Goal: Find specific page/section: Find specific page/section

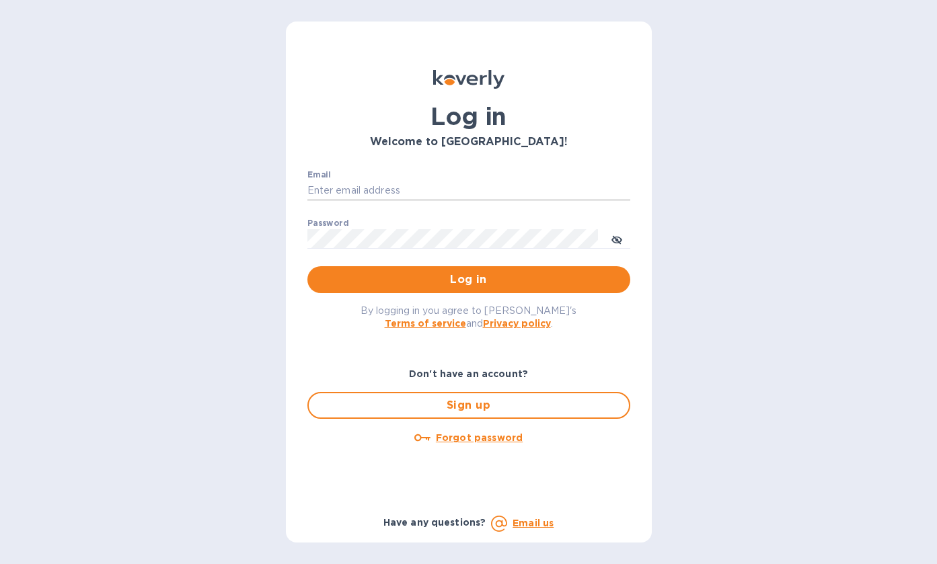
click at [419, 192] on input "Email" at bounding box center [468, 191] width 323 height 20
type input "[EMAIL_ADDRESS][DOMAIN_NAME]"
click at [462, 274] on span "Log in" at bounding box center [468, 280] width 301 height 16
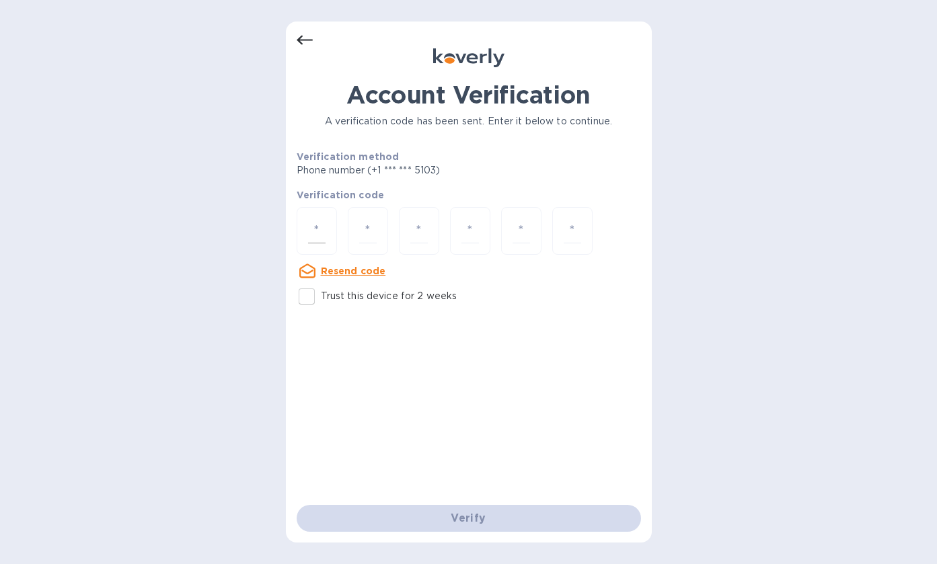
click at [310, 229] on input "number" at bounding box center [316, 231] width 17 height 25
type input "3"
type input "5"
type input "2"
type input "9"
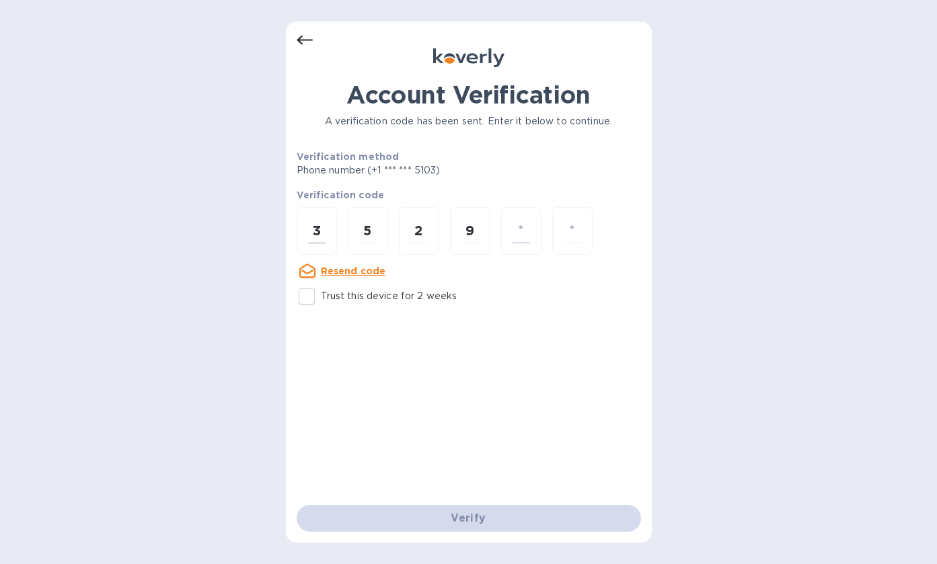
type input "1"
type input "3"
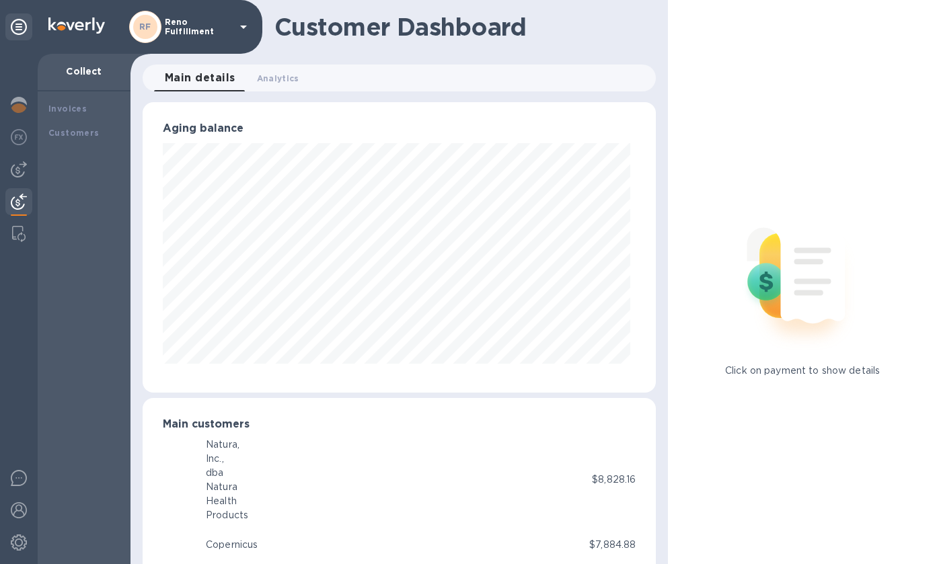
scroll to position [672218, 672000]
click at [180, 30] on p "Reno Fulfillment" at bounding box center [198, 26] width 67 height 19
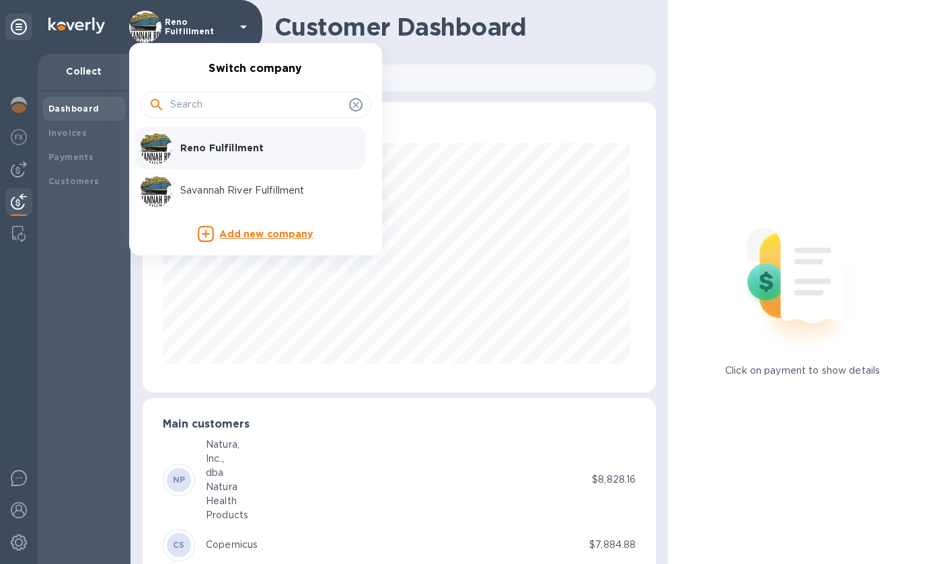
click at [221, 192] on p "Savannah River Fulfillment" at bounding box center [264, 191] width 169 height 14
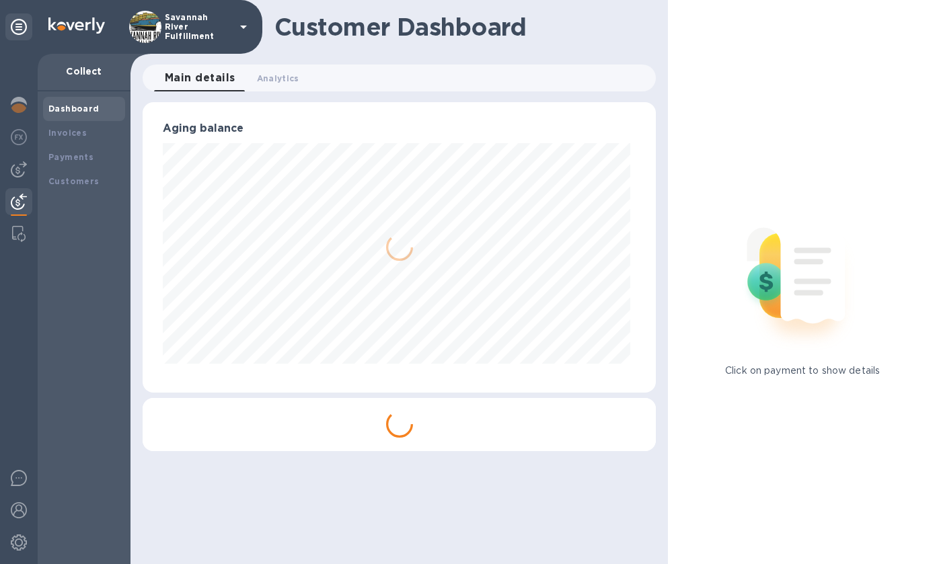
scroll to position [291, 513]
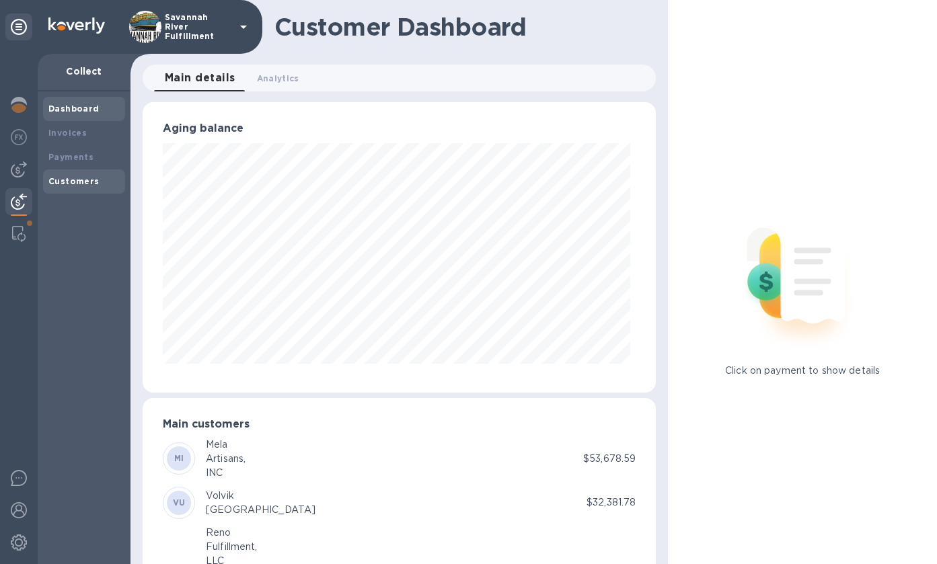
click at [91, 171] on div "Customers" at bounding box center [84, 181] width 82 height 24
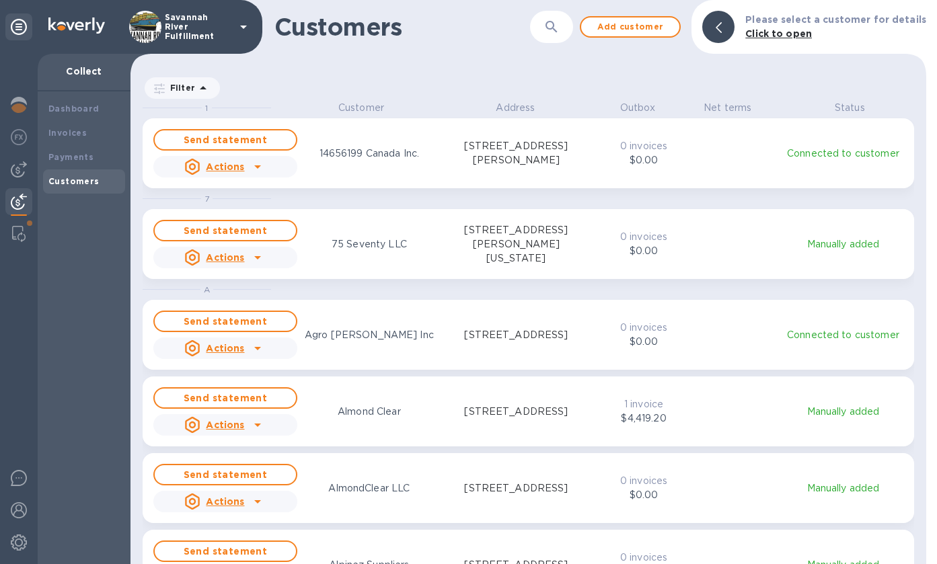
scroll to position [453, 790]
click at [560, 33] on icon "button" at bounding box center [551, 27] width 16 height 16
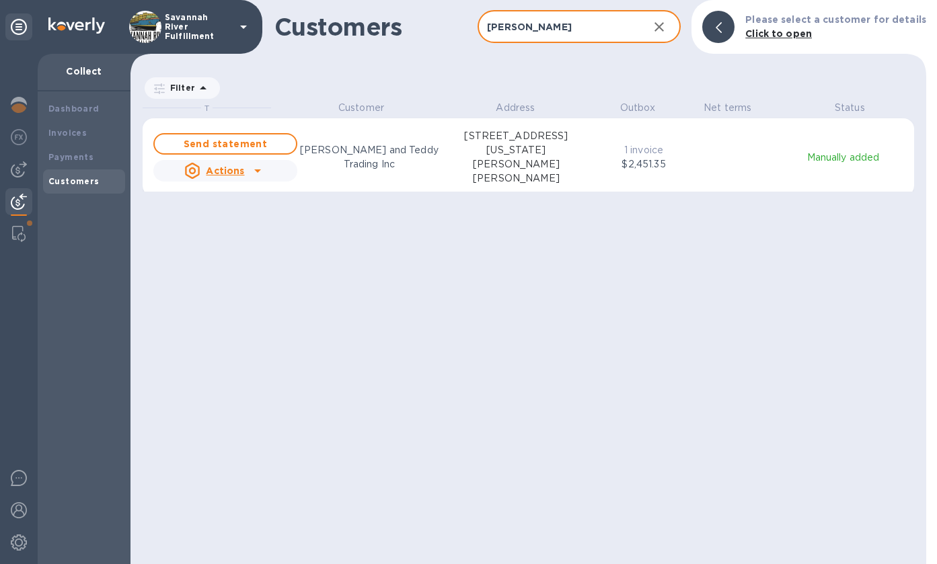
type input "tom"
click at [265, 171] on div "grid" at bounding box center [258, 171] width 22 height 22
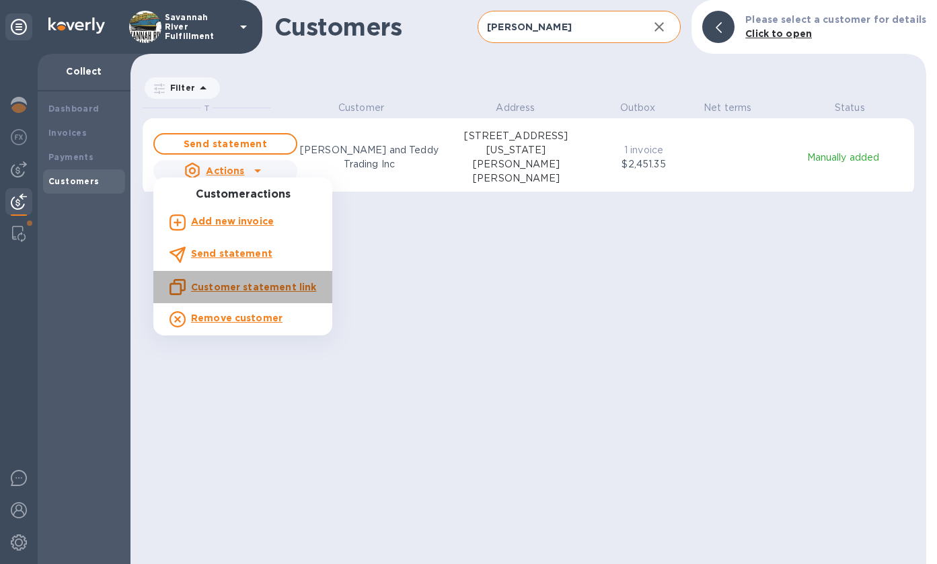
click at [249, 286] on u "Customer statement link" at bounding box center [253, 287] width 125 height 11
